Goal: Task Accomplishment & Management: Complete application form

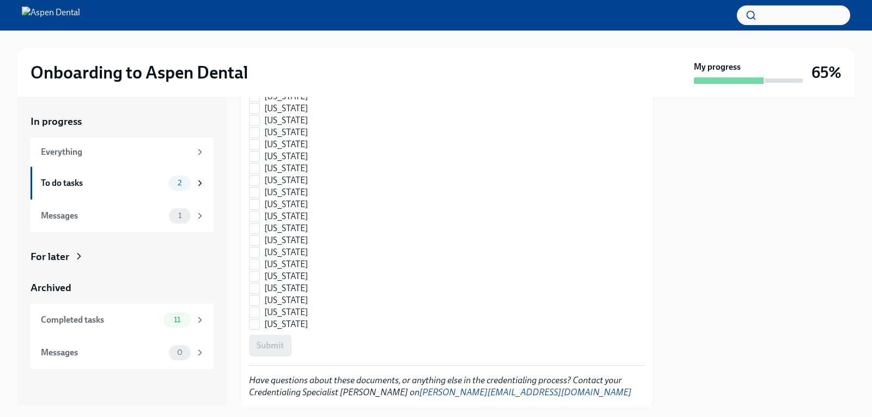
scroll to position [1617, 0]
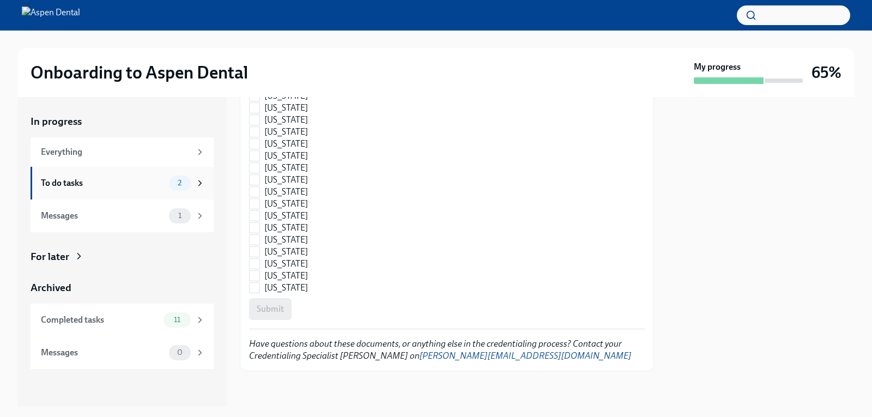
click at [172, 179] on span "2" at bounding box center [179, 183] width 17 height 8
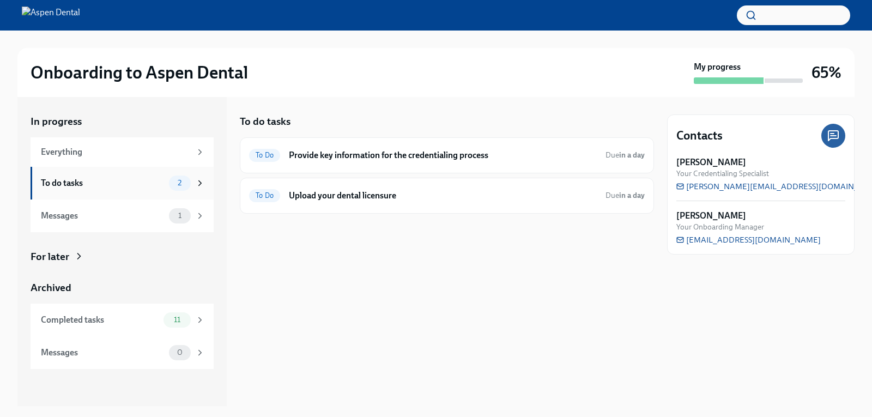
click at [181, 181] on span "2" at bounding box center [179, 183] width 17 height 8
click at [196, 181] on icon at bounding box center [200, 183] width 10 height 10
click at [275, 155] on span "To Do" at bounding box center [264, 155] width 31 height 8
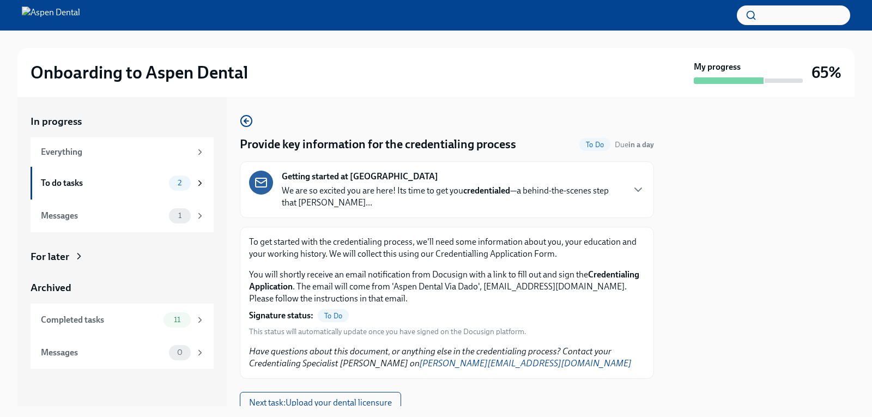
click at [335, 313] on span "To Do" at bounding box center [333, 316] width 31 height 8
click at [632, 190] on icon "button" at bounding box center [638, 189] width 13 height 13
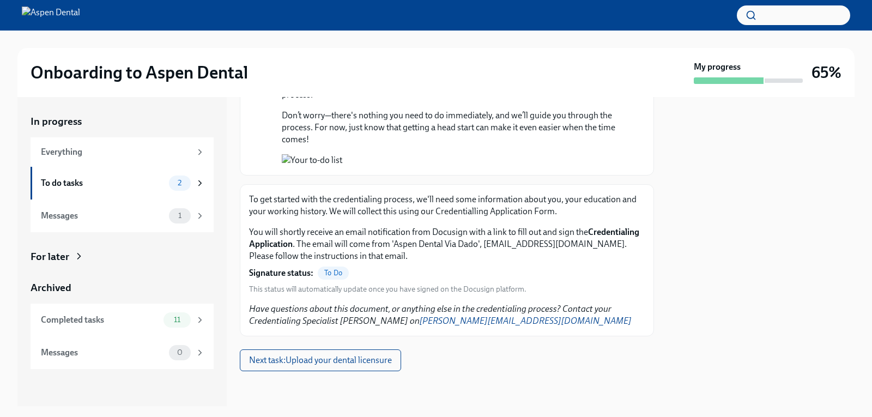
scroll to position [1130, 0]
click at [172, 214] on span "1" at bounding box center [180, 215] width 16 height 8
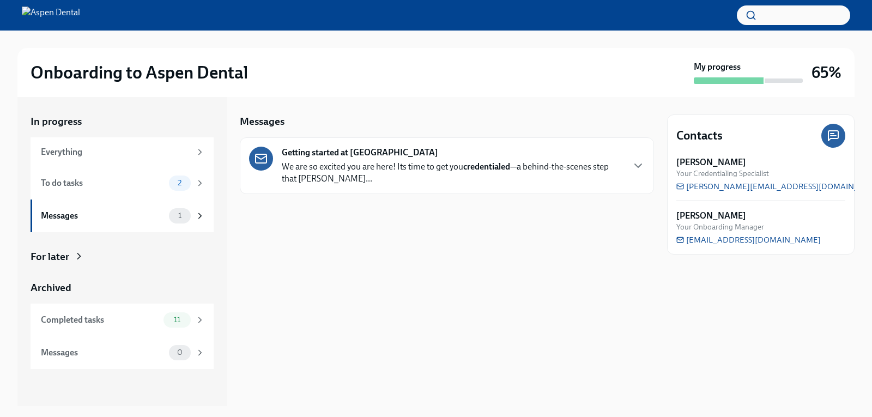
click at [356, 165] on p "We are so excited you are here! Its time to get you credentialed —a behind-the-…" at bounding box center [452, 173] width 341 height 24
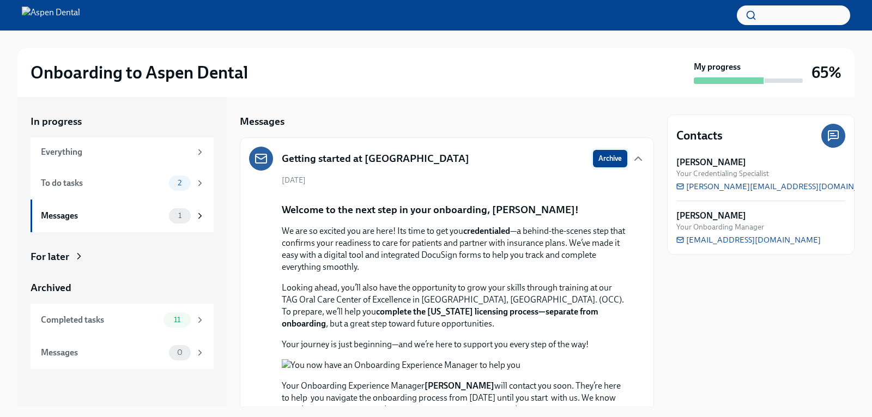
click at [593, 160] on button "Archive" at bounding box center [610, 158] width 34 height 17
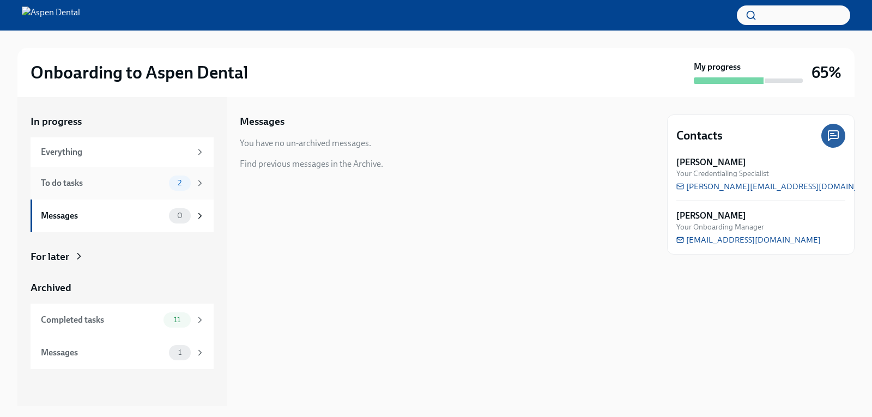
click at [188, 188] on div "2" at bounding box center [180, 182] width 22 height 15
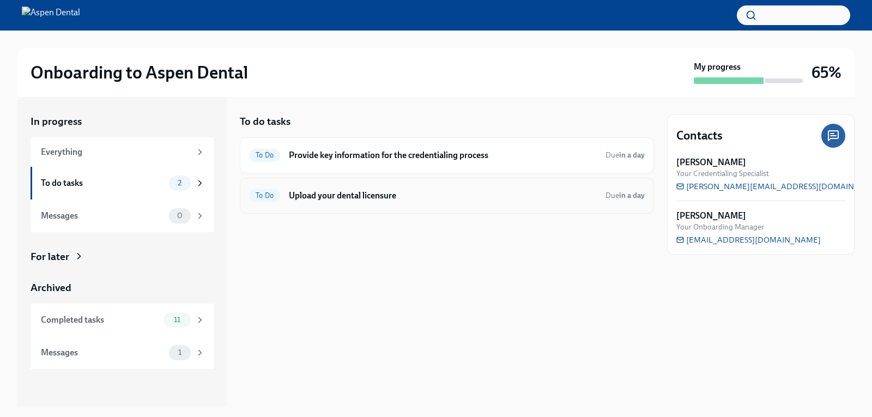
click at [311, 196] on h6 "Upload your dental licensure" at bounding box center [443, 196] width 308 height 12
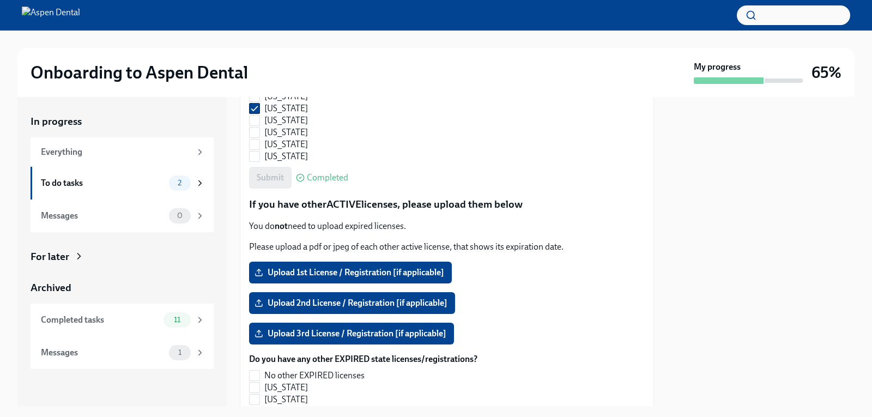
scroll to position [908, 0]
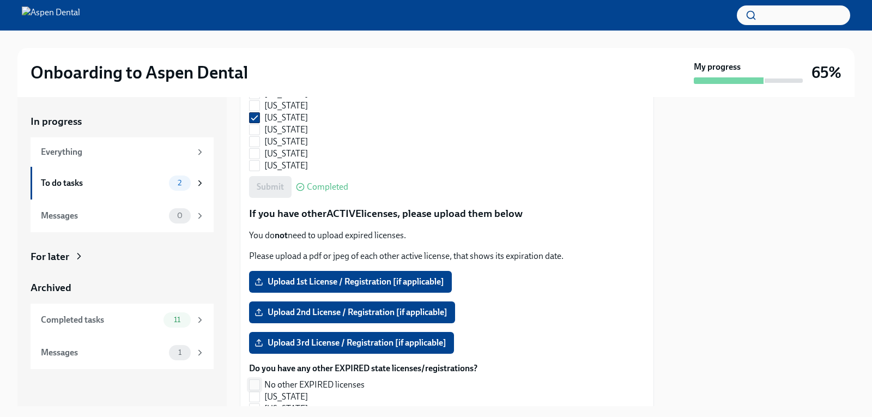
click at [256, 381] on input "No other EXPIRED licenses" at bounding box center [255, 385] width 10 height 10
click at [254, 379] on label "No other EXPIRED licenses" at bounding box center [359, 385] width 220 height 12
click at [254, 380] on input "No other EXPIRED licenses" at bounding box center [255, 385] width 10 height 10
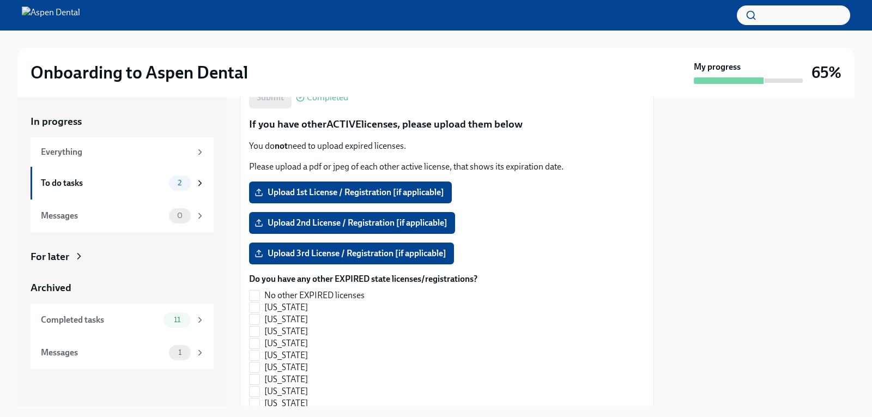
scroll to position [963, 0]
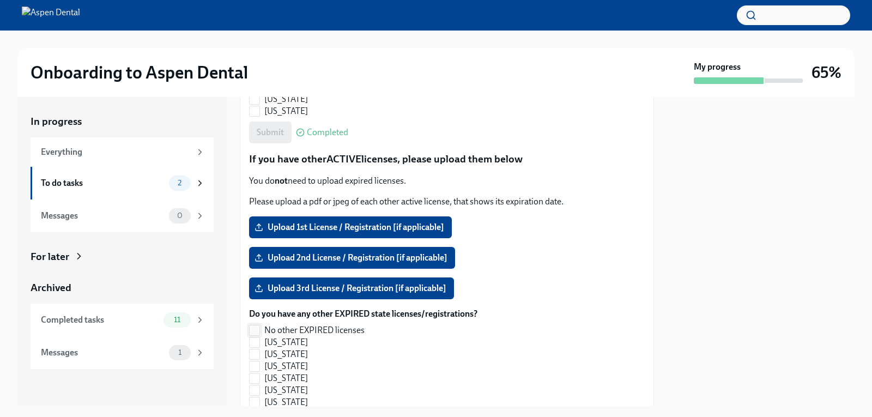
click at [258, 330] on input "No other EXPIRED licenses" at bounding box center [255, 330] width 10 height 10
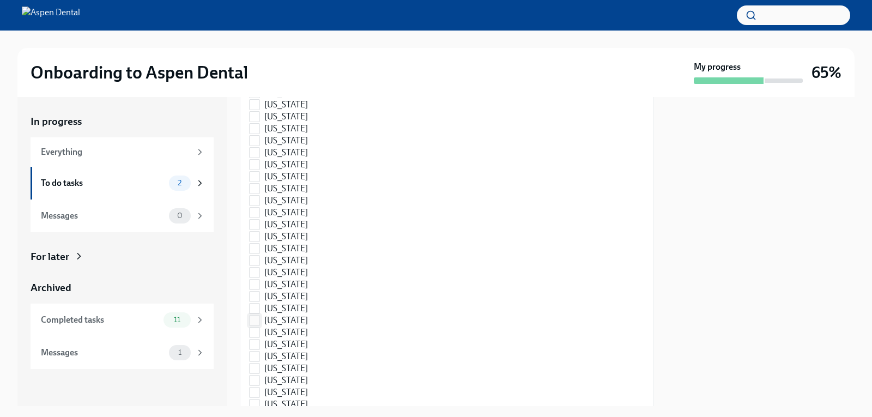
scroll to position [1617, 0]
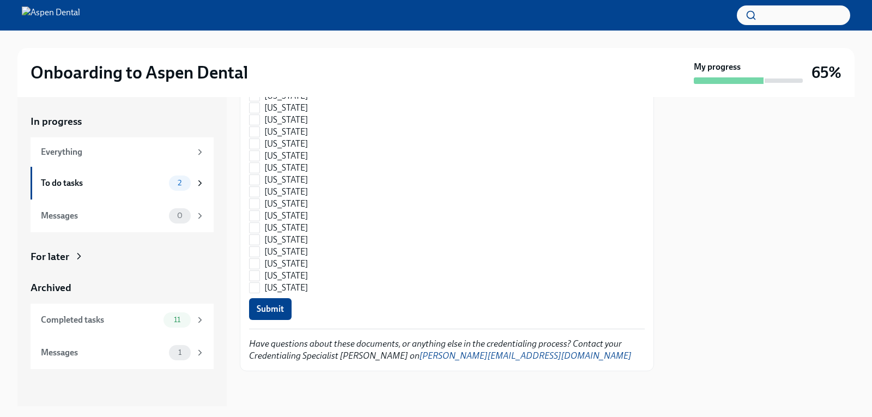
click at [292, 308] on div "Submit" at bounding box center [447, 309] width 396 height 22
click at [267, 307] on span "Submit" at bounding box center [270, 309] width 27 height 11
checkbox input "false"
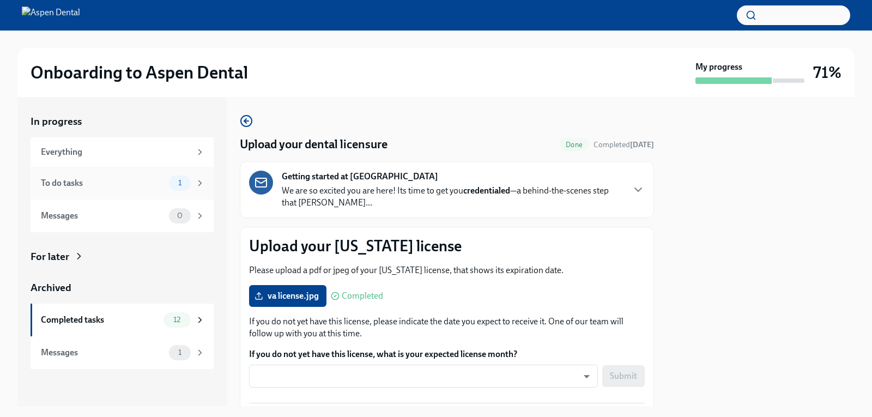
click at [184, 190] on div "1" at bounding box center [180, 182] width 22 height 15
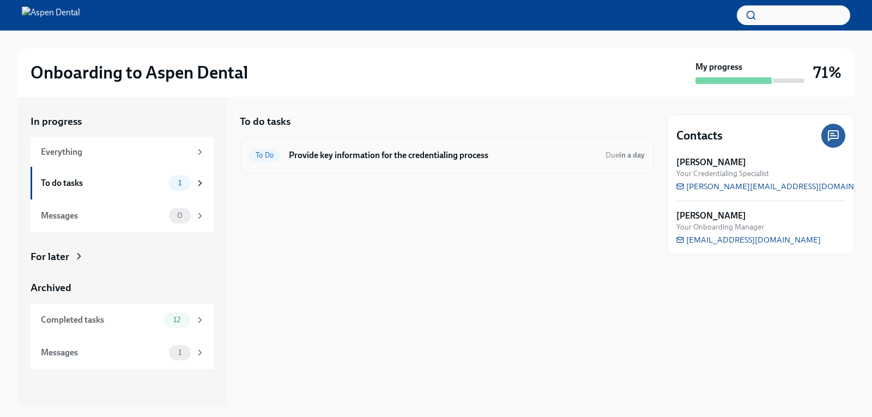
click at [268, 159] on span "To Do" at bounding box center [264, 155] width 31 height 8
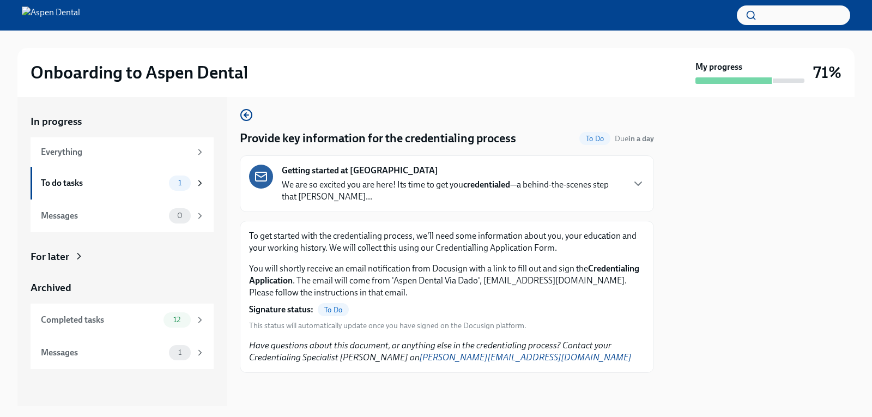
scroll to position [8, 0]
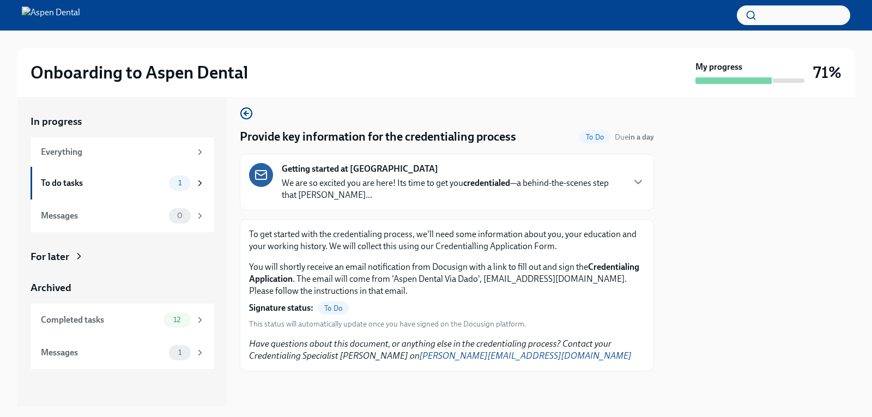
click at [418, 298] on div "You will shortly receive an email notification from Docusign with a link to fil…" at bounding box center [447, 295] width 396 height 68
click at [632, 187] on icon "button" at bounding box center [638, 181] width 13 height 13
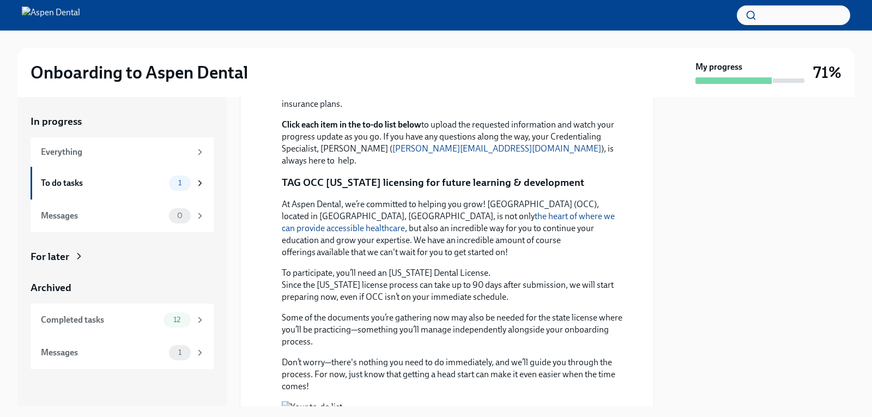
scroll to position [535, 0]
